Goal: Task Accomplishment & Management: Use online tool/utility

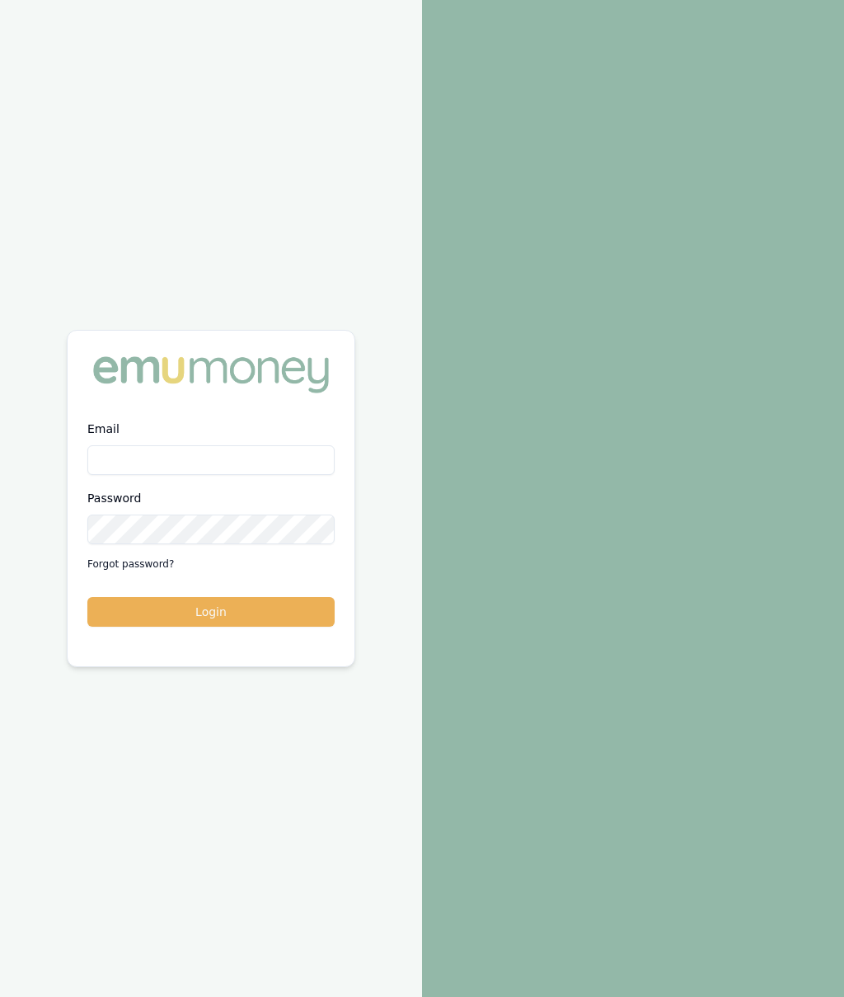
click at [223, 455] on input "Email" at bounding box center [210, 460] width 247 height 30
type input "robyn.adams@emumoney.com.au"
click at [279, 608] on button "Login" at bounding box center [210, 612] width 247 height 30
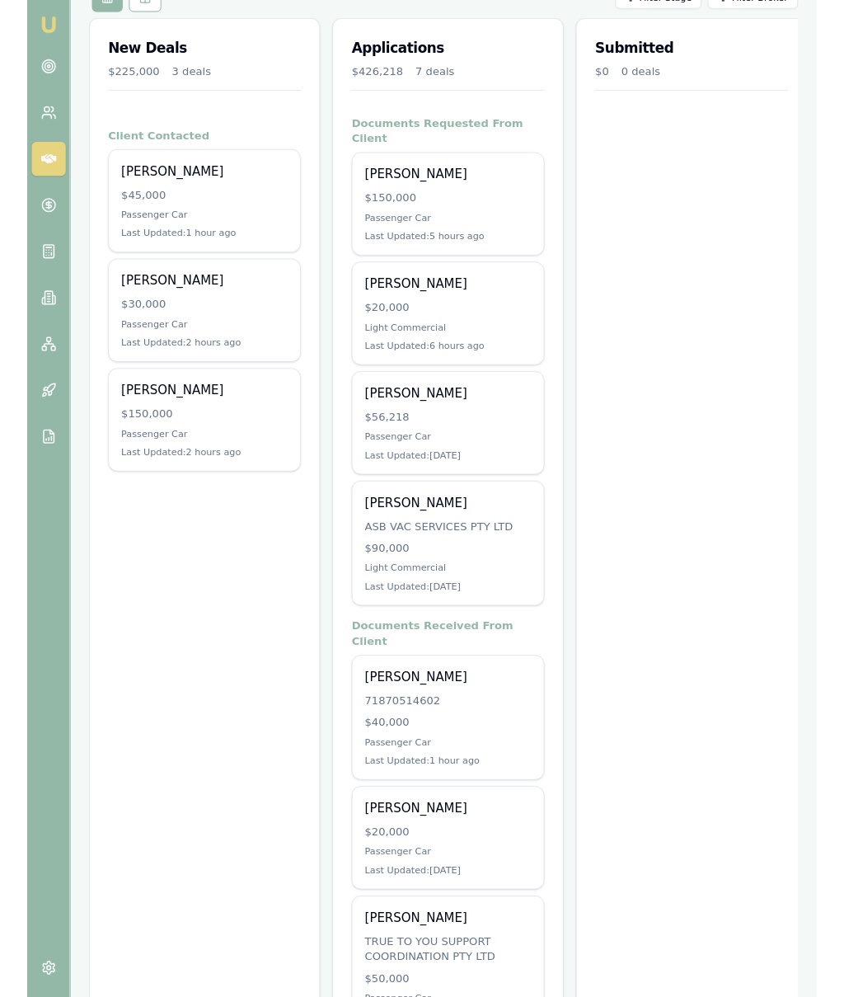
scroll to position [407, 0]
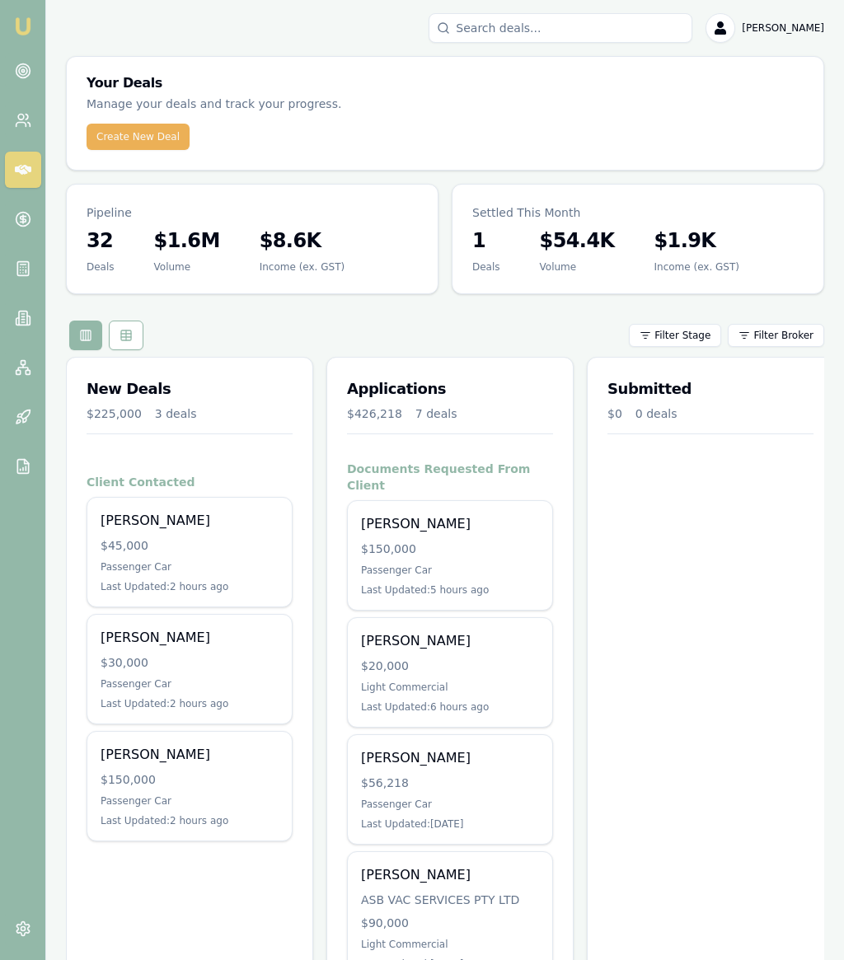
click at [152, 527] on div "[PERSON_NAME]" at bounding box center [190, 521] width 178 height 20
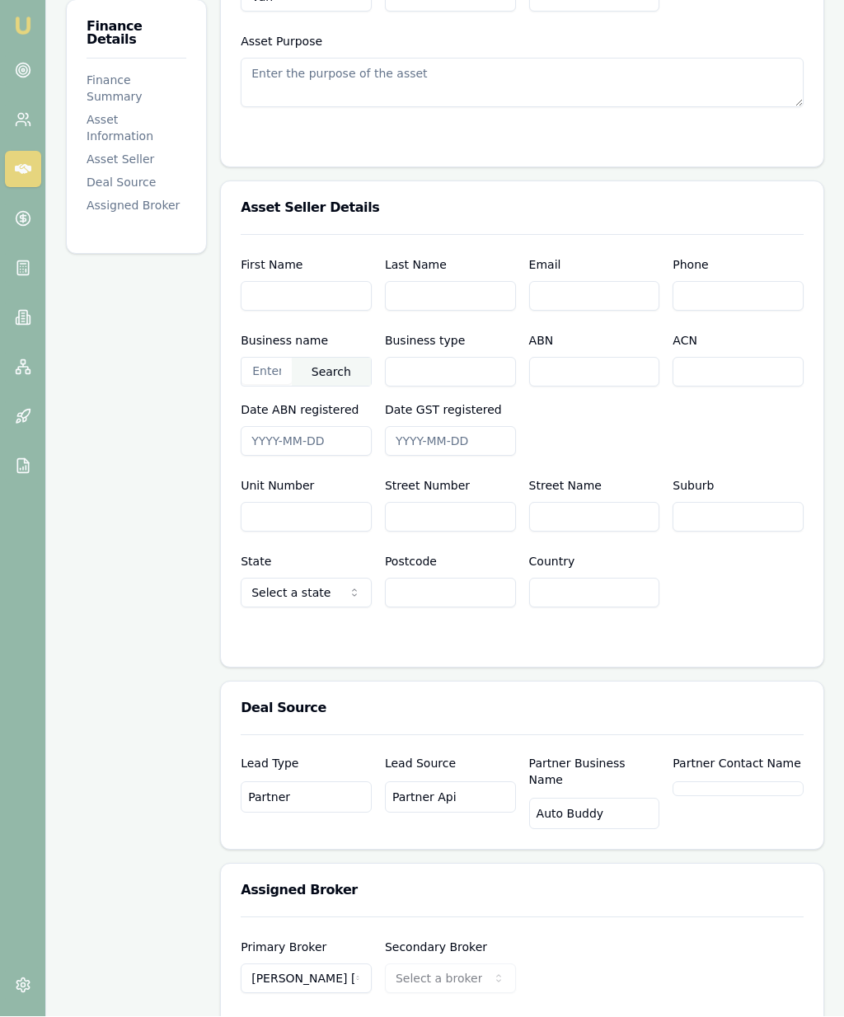
scroll to position [766, 0]
